Goal: Information Seeking & Learning: Check status

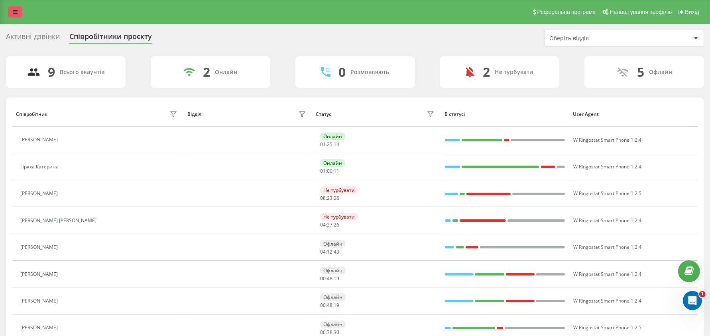
click at [12, 16] on link at bounding box center [15, 11] width 14 height 11
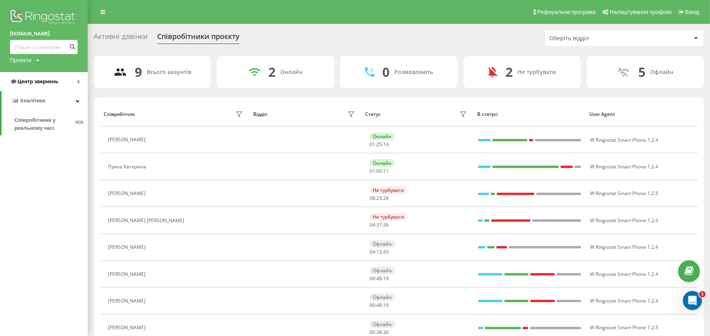
click at [33, 87] on link "Центр звернень" at bounding box center [44, 81] width 88 height 19
click at [40, 106] on link "Журнал дзвінків" at bounding box center [50, 101] width 73 height 14
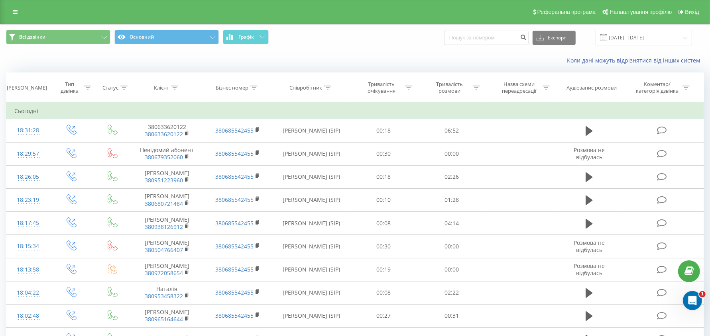
click at [152, 65] on div "Коли дані можуть відрізнятися вiд інших систем" at bounding box center [354, 60] width 709 height 19
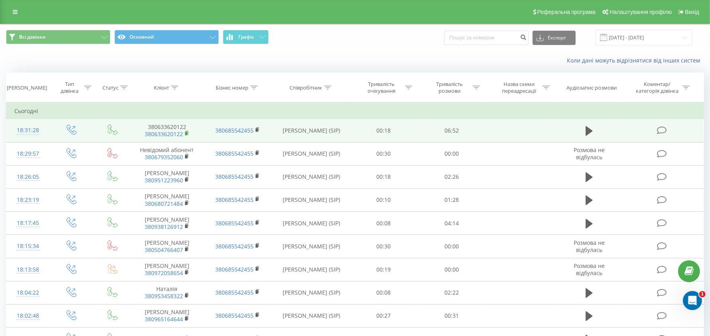
click at [186, 132] on rect at bounding box center [186, 134] width 2 height 4
